Goal: Information Seeking & Learning: Learn about a topic

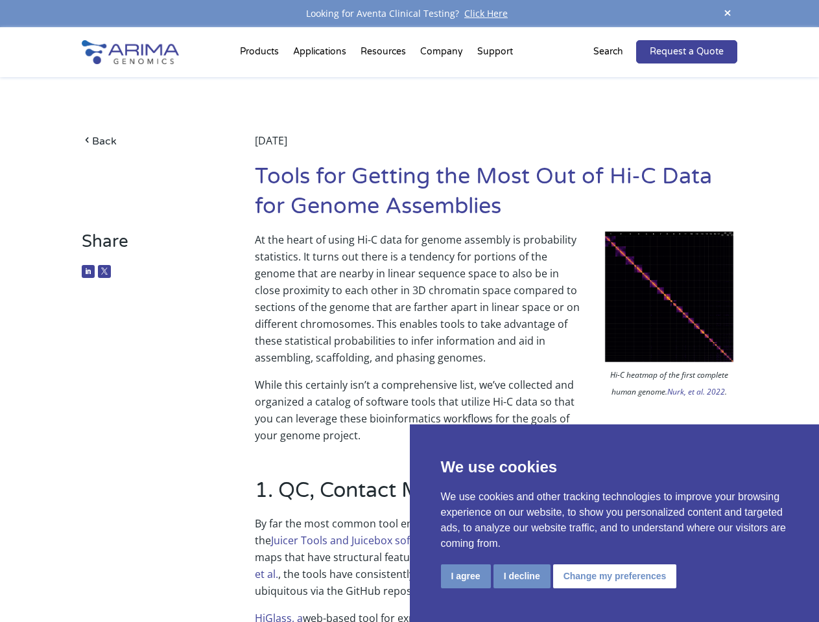
click at [409, 311] on p "At the heart of using Hi-C data for genome assembly is probability statistics. …" at bounding box center [496, 303] width 482 height 145
click at [466, 576] on button "I agree" at bounding box center [466, 577] width 50 height 24
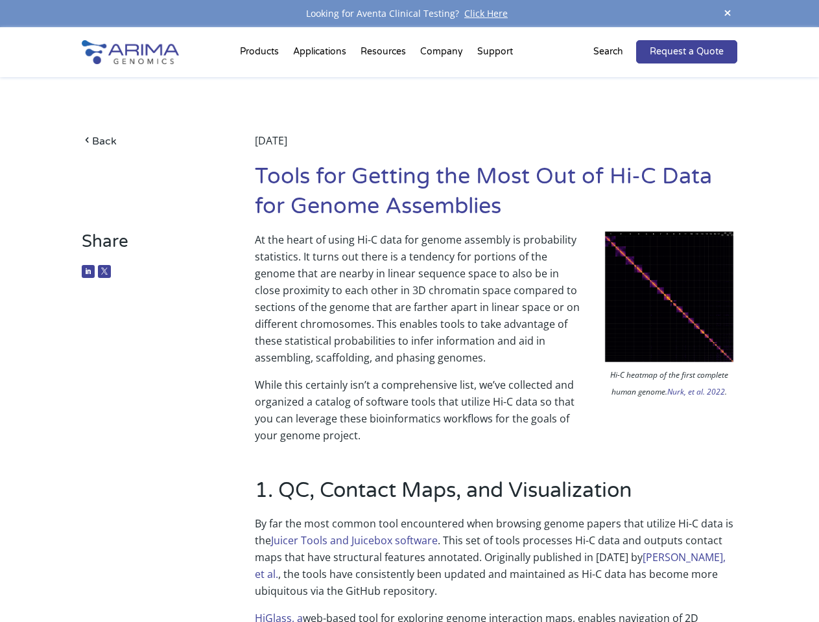
click at [521, 576] on p "By far the most common tool encountered when browsing genome papers that utiliz…" at bounding box center [496, 562] width 482 height 95
click at [613, 576] on p "By far the most common tool encountered when browsing genome papers that utiliz…" at bounding box center [496, 562] width 482 height 95
click at [727, 14] on span at bounding box center [727, 14] width 19 height 18
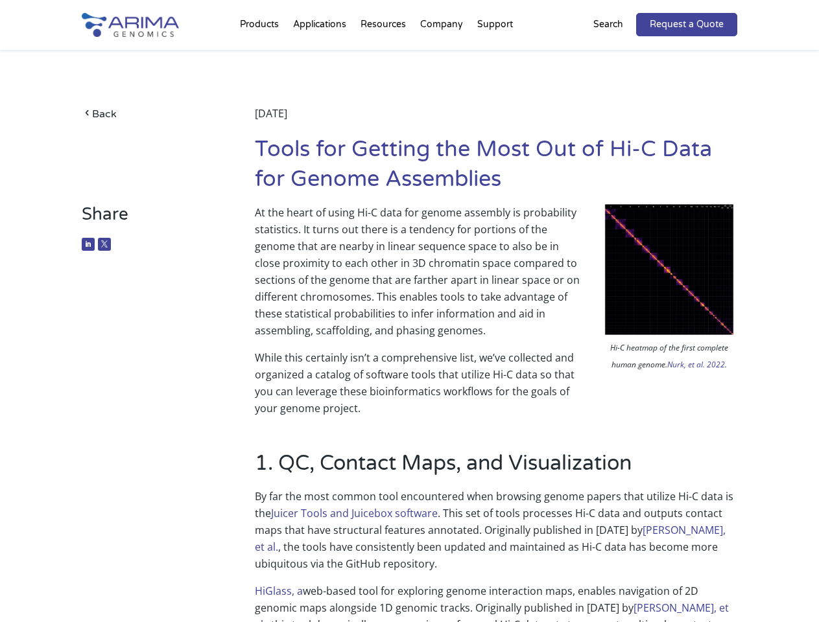
click at [409, 325] on p "At the heart of using Hi-C data for genome assembly is probability statistics. …" at bounding box center [496, 276] width 482 height 145
click at [261, 54] on div "Back [DATE] Tools for Getting the Most Out of Hi-C Data for Genome Assemblies" at bounding box center [409, 127] width 655 height 154
click at [384, 54] on div "Back [DATE] Tools for Getting the Most Out of Hi-C Data for Genome Assemblies" at bounding box center [409, 127] width 655 height 154
click at [442, 54] on div "Back [DATE] Tools for Getting the Most Out of Hi-C Data for Genome Assemblies" at bounding box center [409, 127] width 655 height 154
click at [495, 54] on div "Back [DATE] Tools for Getting the Most Out of Hi-C Data for Genome Assemblies" at bounding box center [409, 127] width 655 height 154
